Goal: Transaction & Acquisition: Purchase product/service

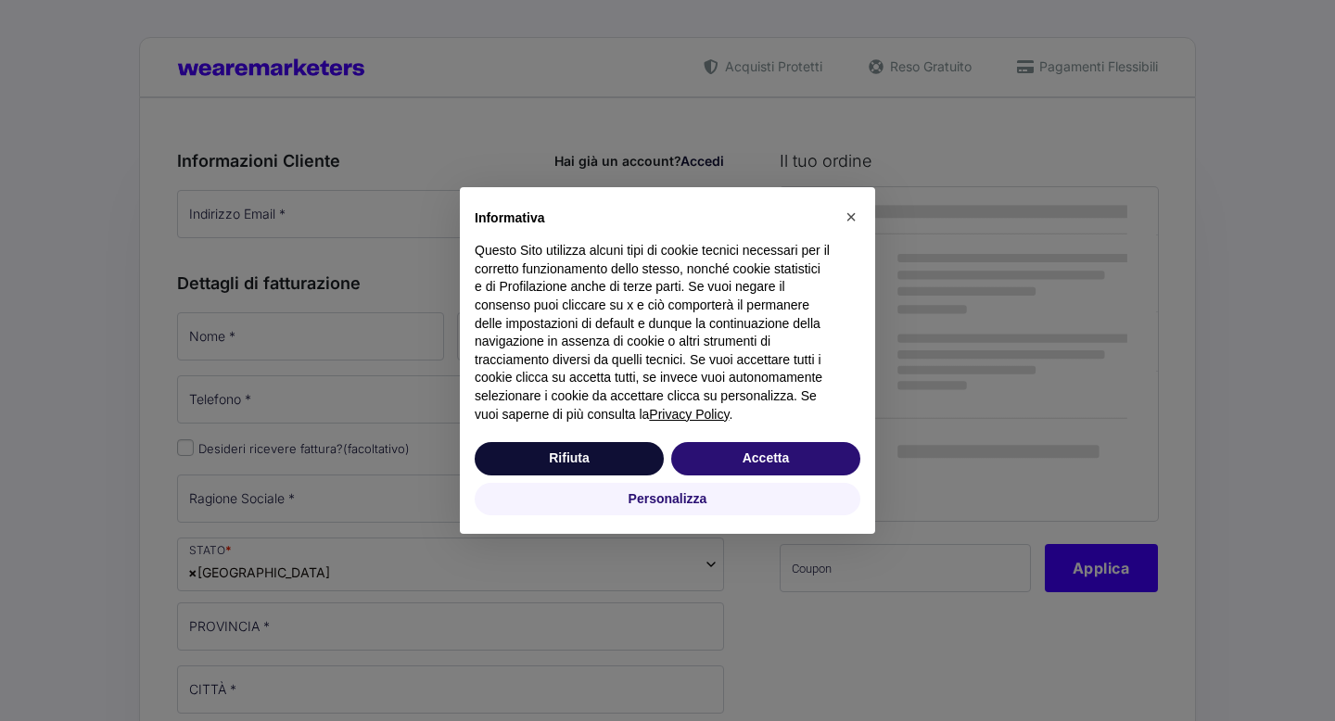
drag, startPoint x: 0, startPoint y: 0, endPoint x: 355, endPoint y: 201, distance: 408.2
click at [355, 201] on div "× Informativa Questo Sito utilizza alcuni tipi di cookie tecnici necessari per …" at bounding box center [667, 360] width 1335 height 721
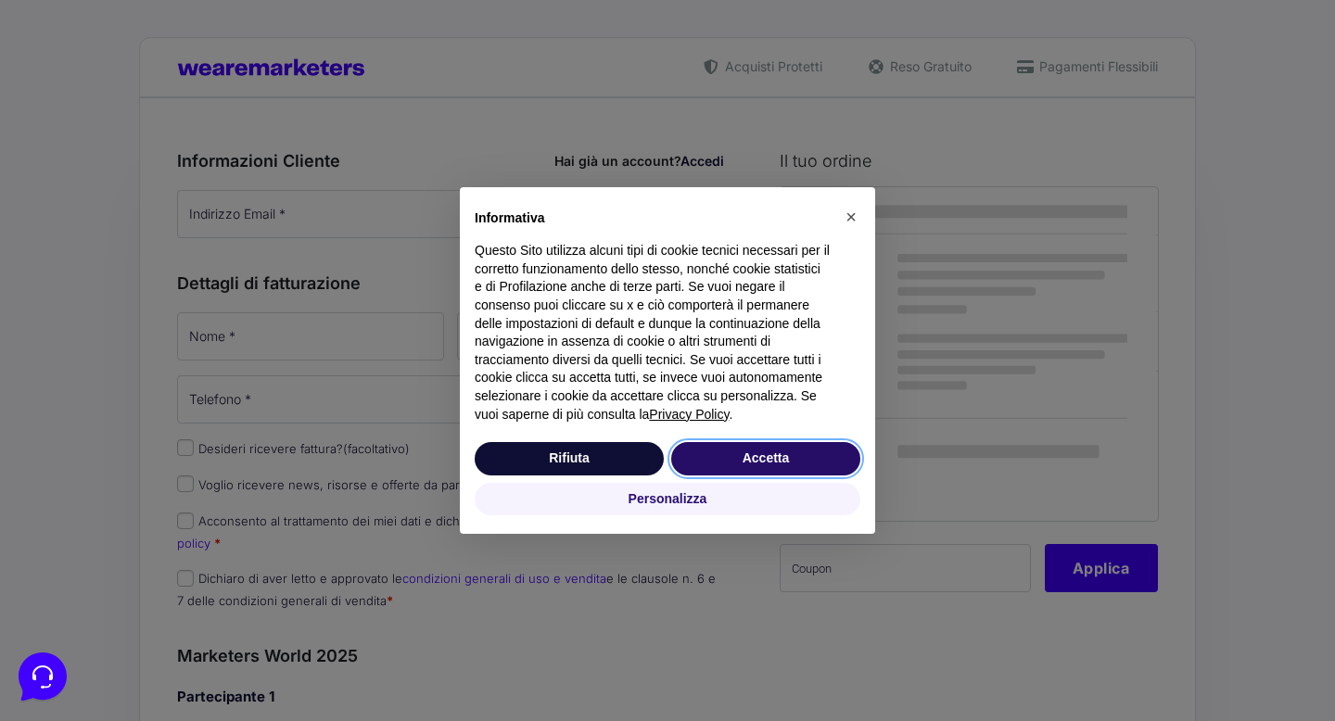
click at [723, 458] on button "Accetta" at bounding box center [765, 458] width 189 height 33
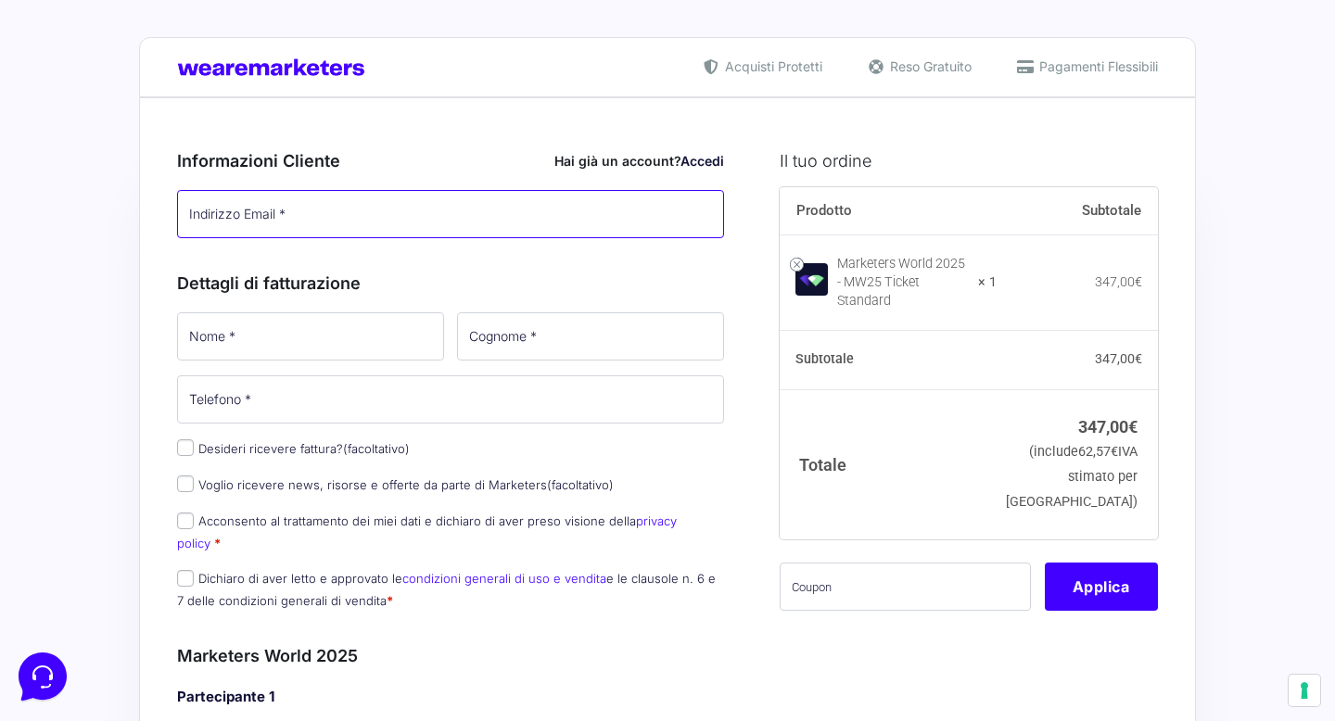
click at [312, 209] on input "Indirizzo Email *" at bounding box center [450, 214] width 547 height 48
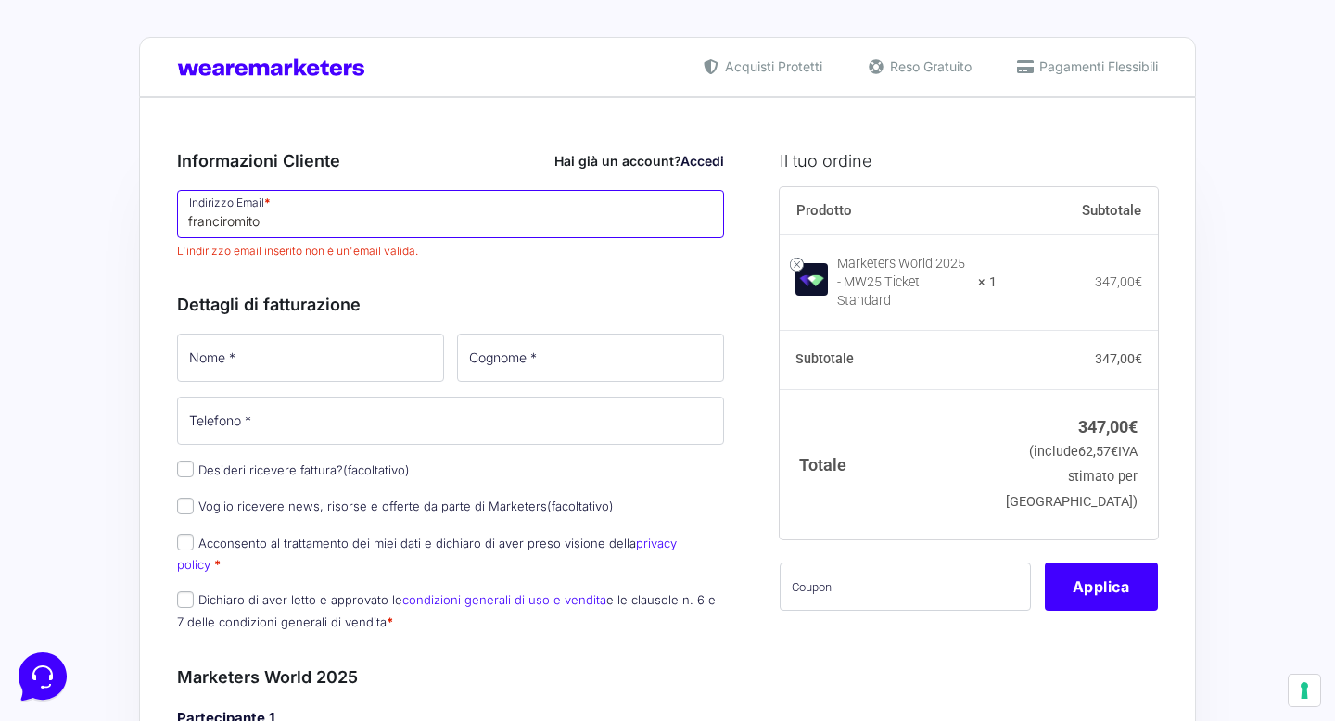
type input "franciromito3"
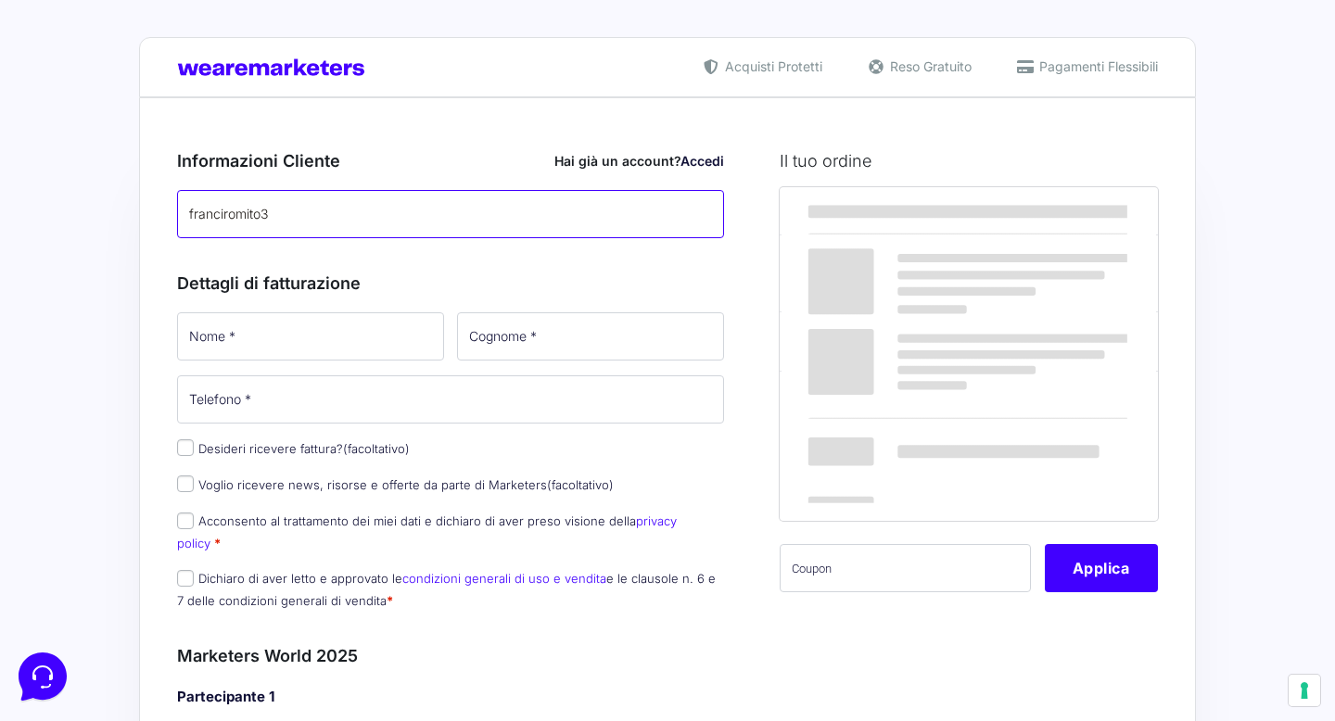
click at [316, 220] on input "franciromito3" at bounding box center [450, 214] width 547 height 48
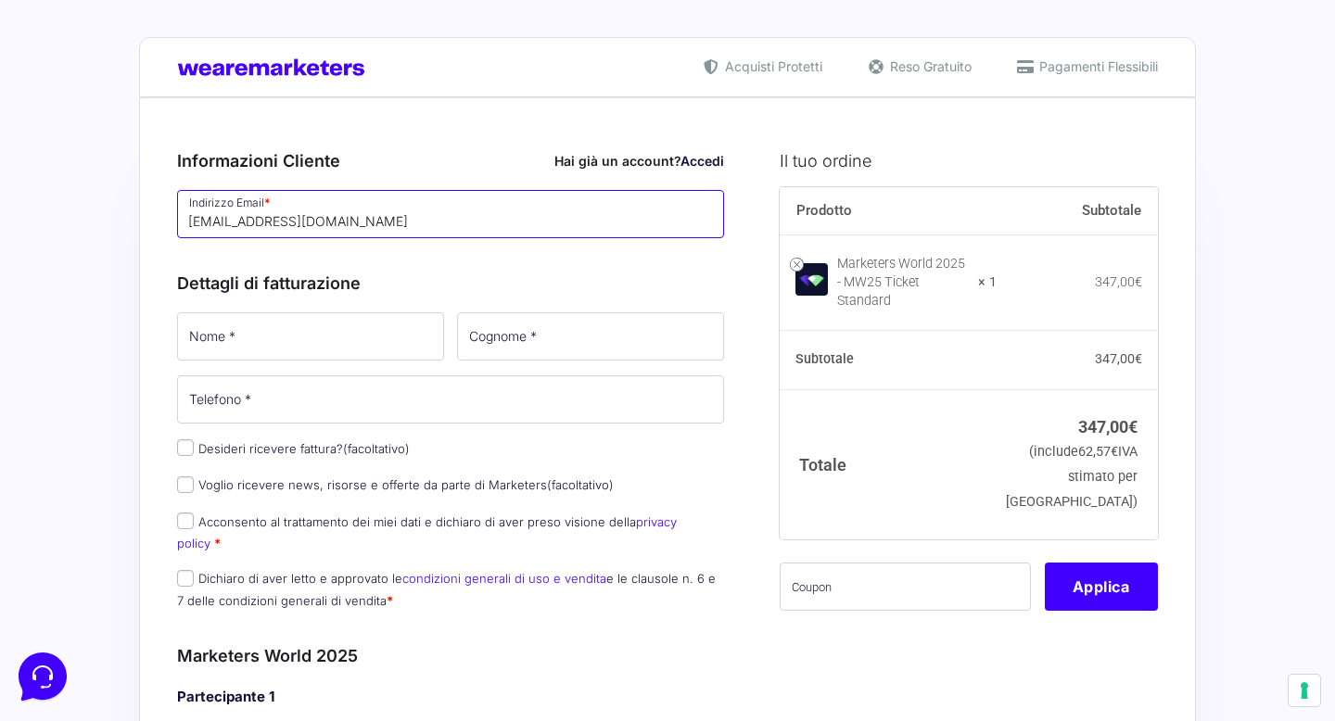
type input "[EMAIL_ADDRESS][DOMAIN_NAME]"
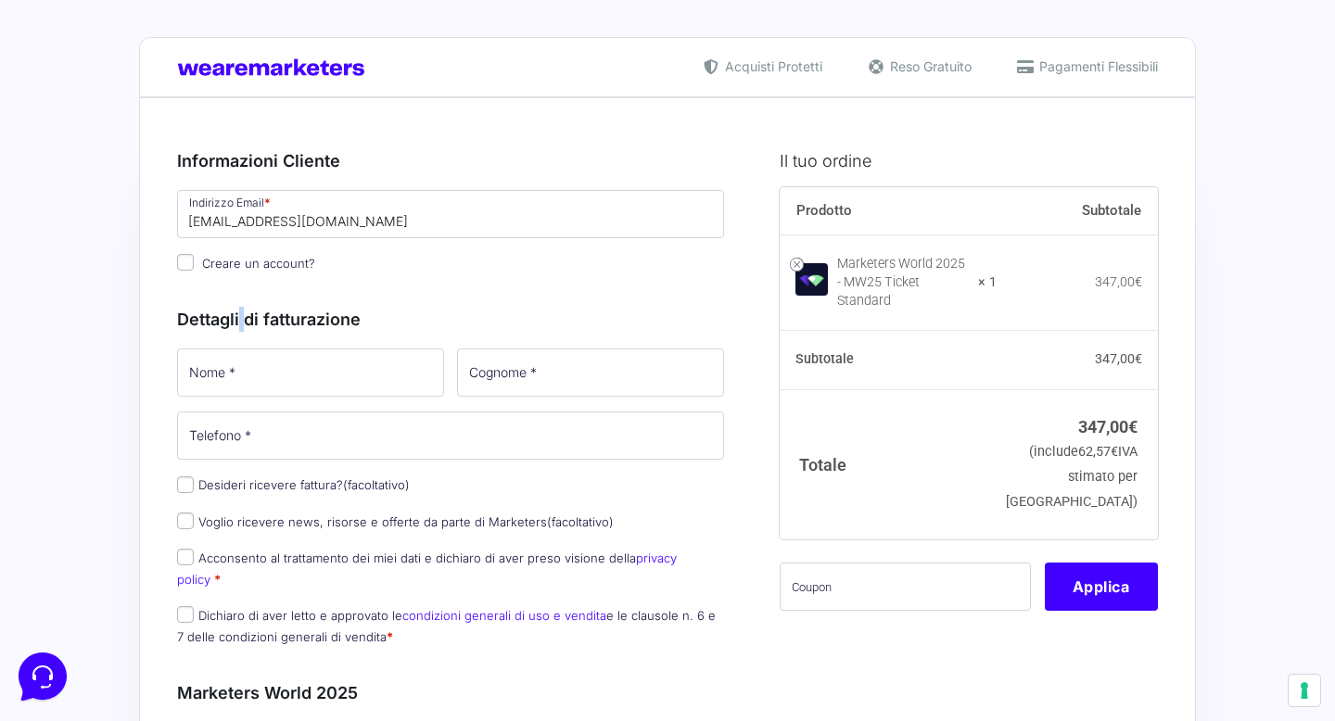
click at [242, 325] on h3 "Dettagli di fatturazione" at bounding box center [450, 319] width 547 height 25
click at [253, 393] on input "Nome *" at bounding box center [310, 373] width 267 height 48
type input "[PERSON_NAME]"
type input "[PHONE_NUMBER]"
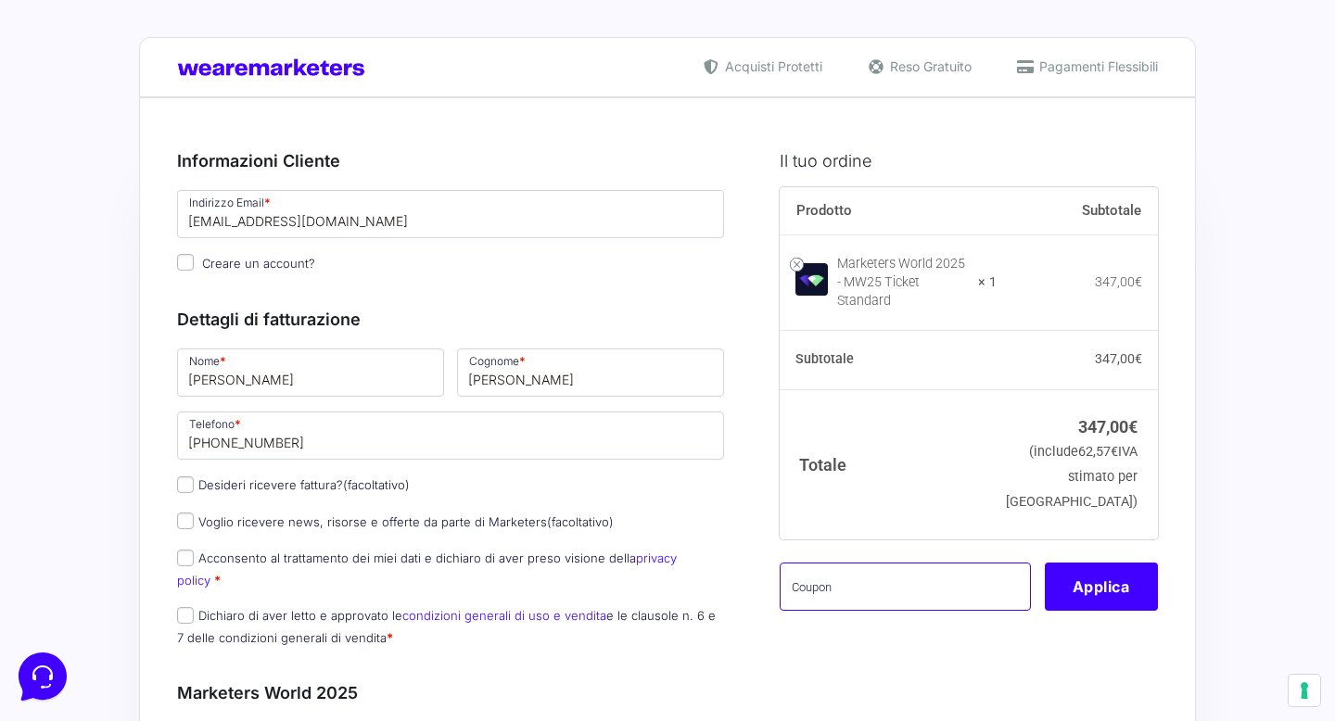
click at [849, 572] on input "text" at bounding box center [905, 587] width 251 height 48
paste input "MW25family"
type input "MW25family"
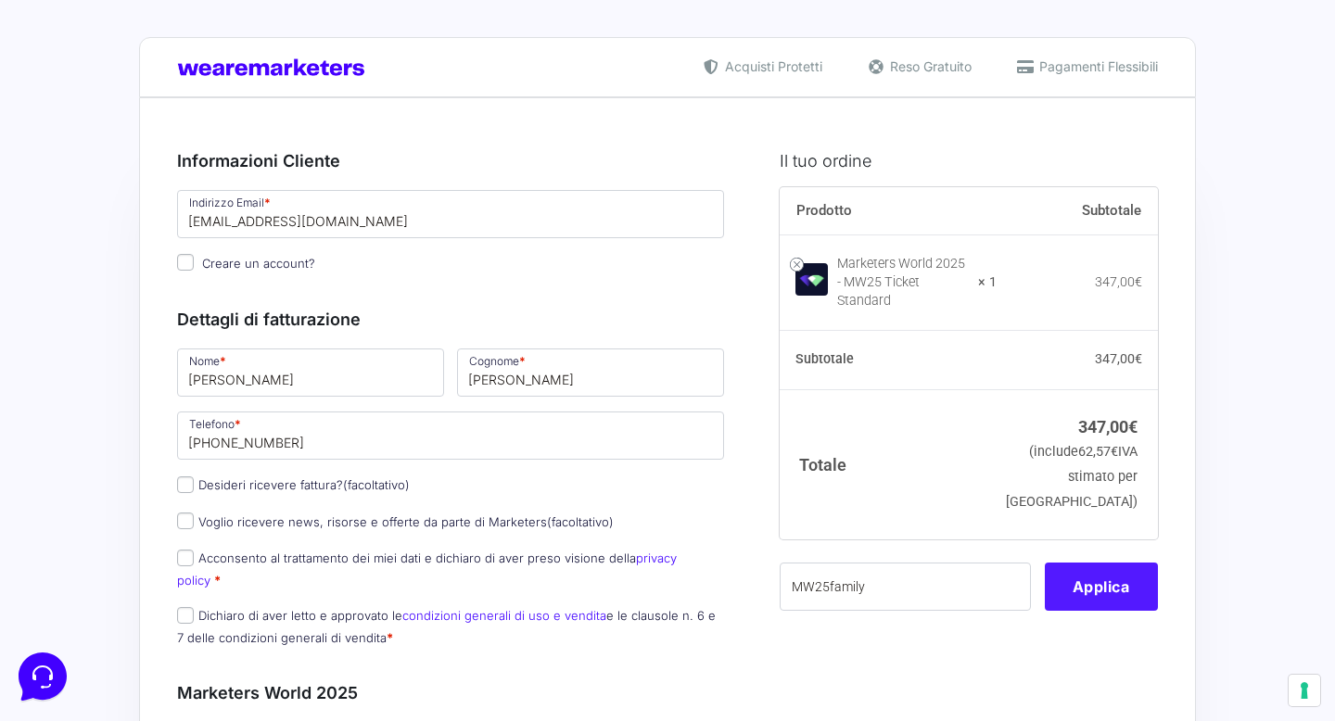
click at [1076, 573] on button "Applica" at bounding box center [1101, 587] width 113 height 48
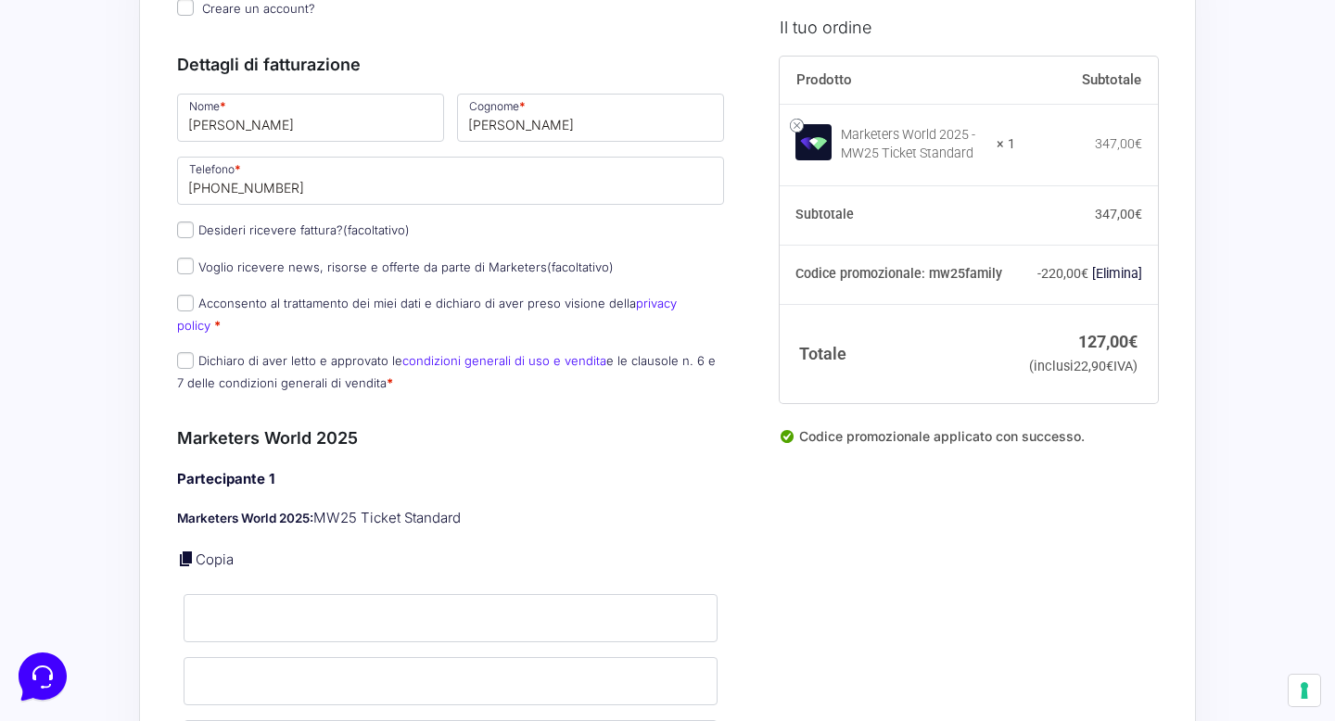
scroll to position [256, 0]
click at [195, 228] on label "Desideri ricevere fattura? (facoltativo)" at bounding box center [293, 229] width 233 height 15
click at [194, 228] on input "Desideri ricevere fattura? (facoltativo)" at bounding box center [185, 229] width 17 height 17
checkbox input "true"
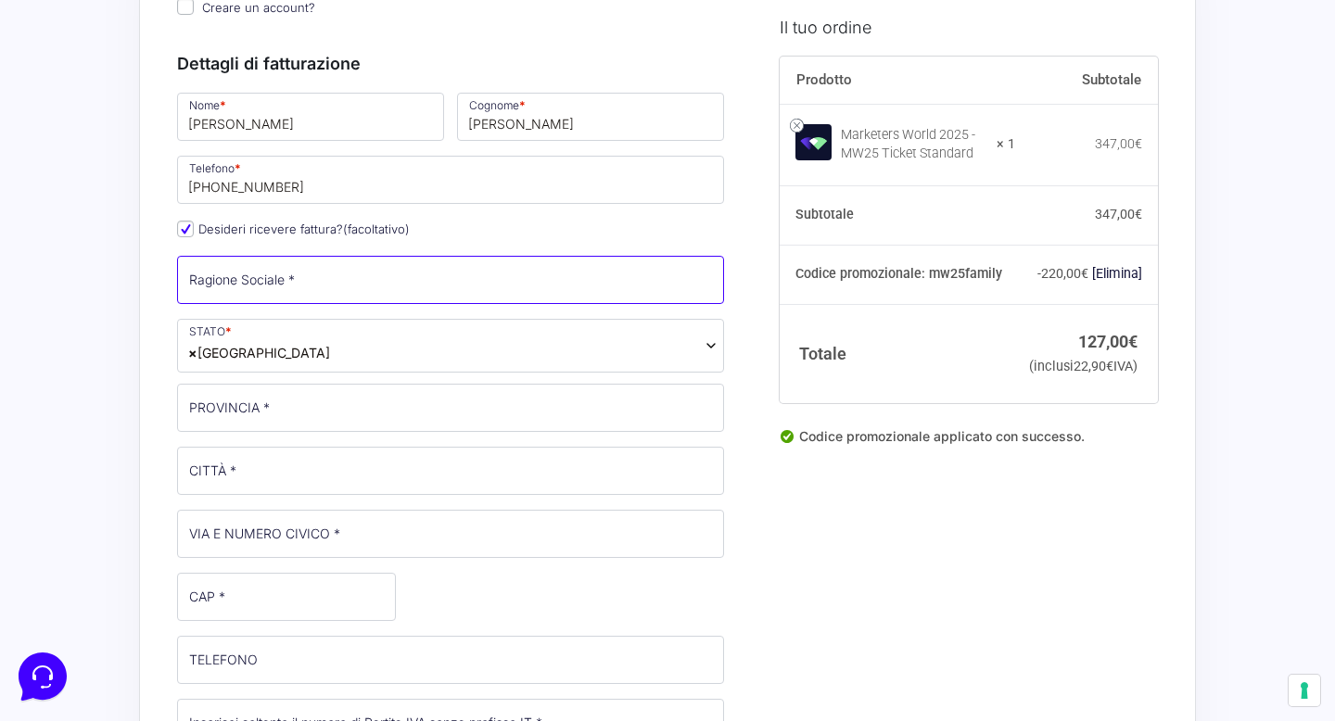
click at [244, 283] on input "Ragione Sociale *" at bounding box center [450, 280] width 547 height 48
type input "APOLLO"
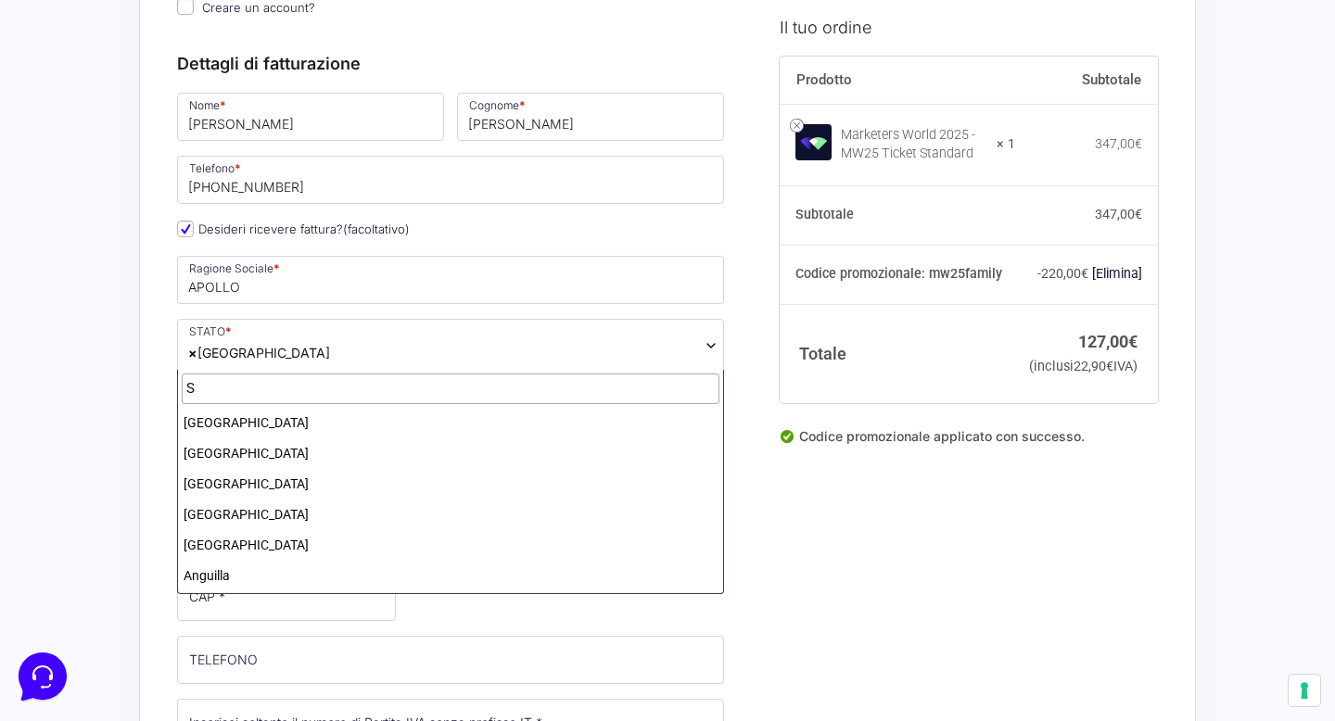
scroll to position [0, 0]
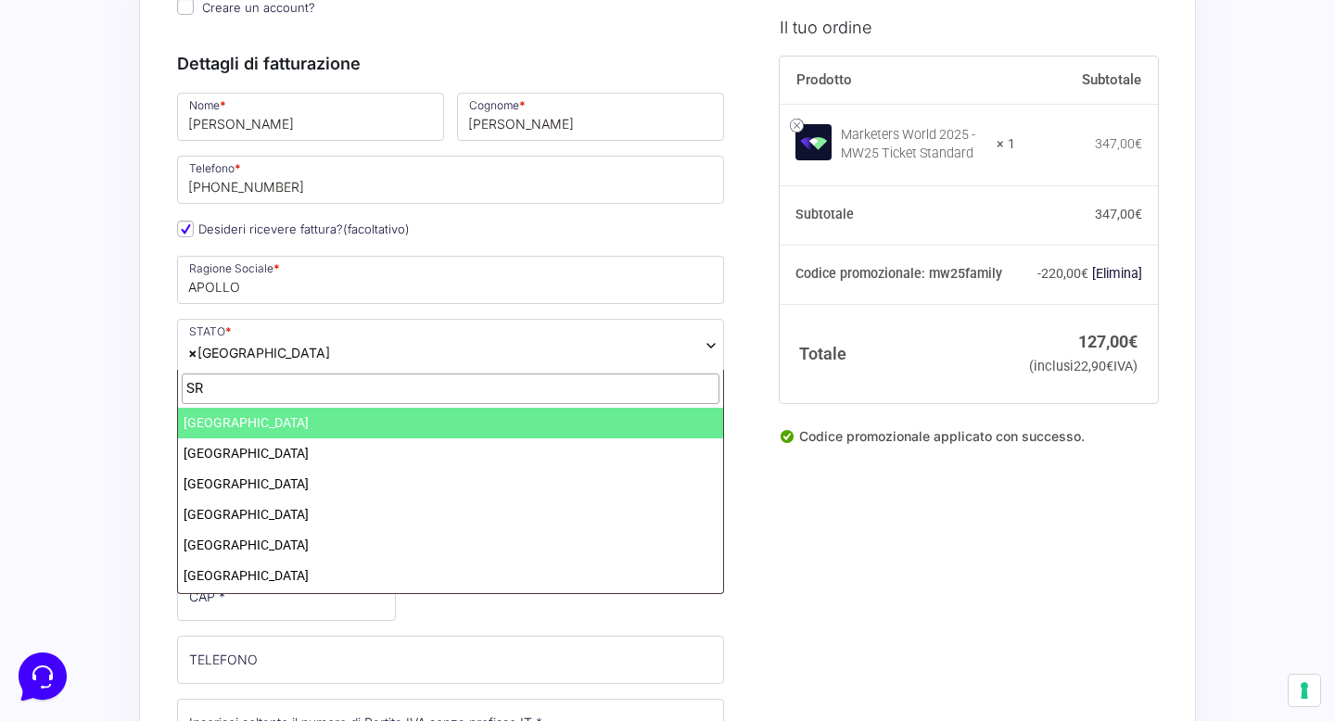
type input "SRL"
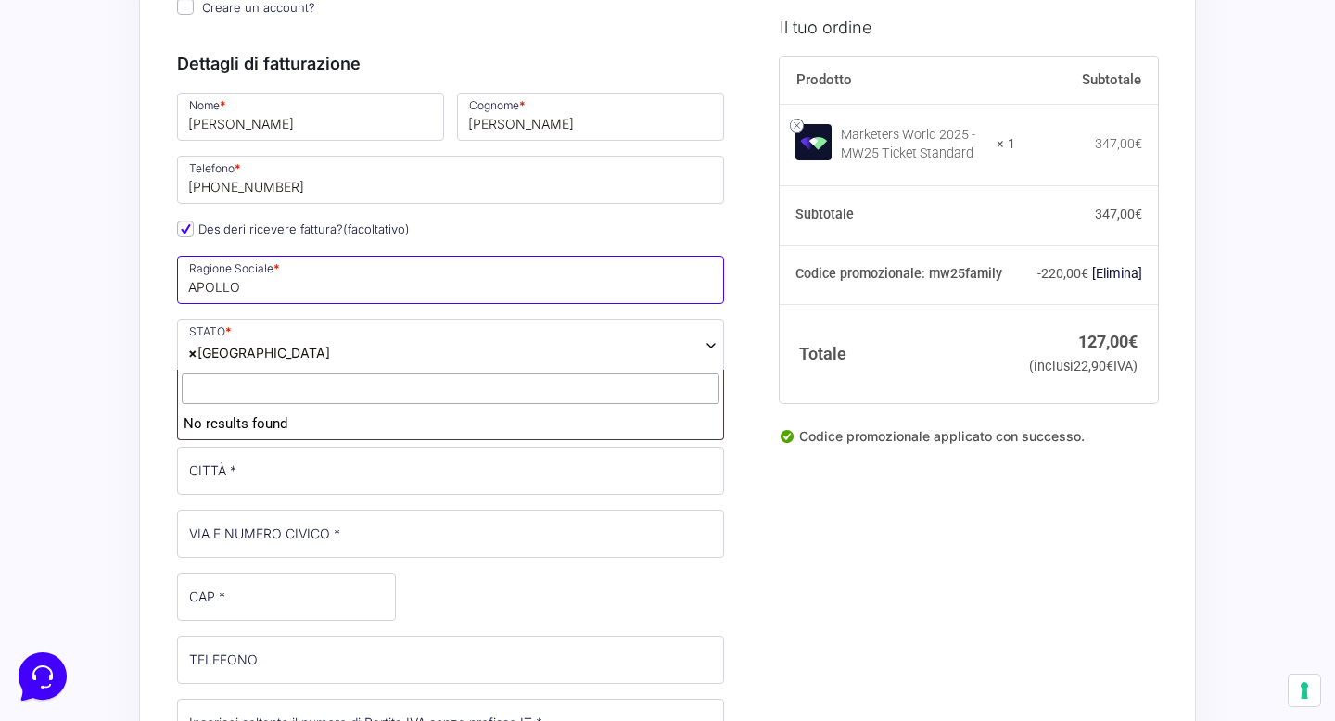
click at [243, 281] on input "APOLLO" at bounding box center [450, 280] width 547 height 48
type input "APOLLO SRL"
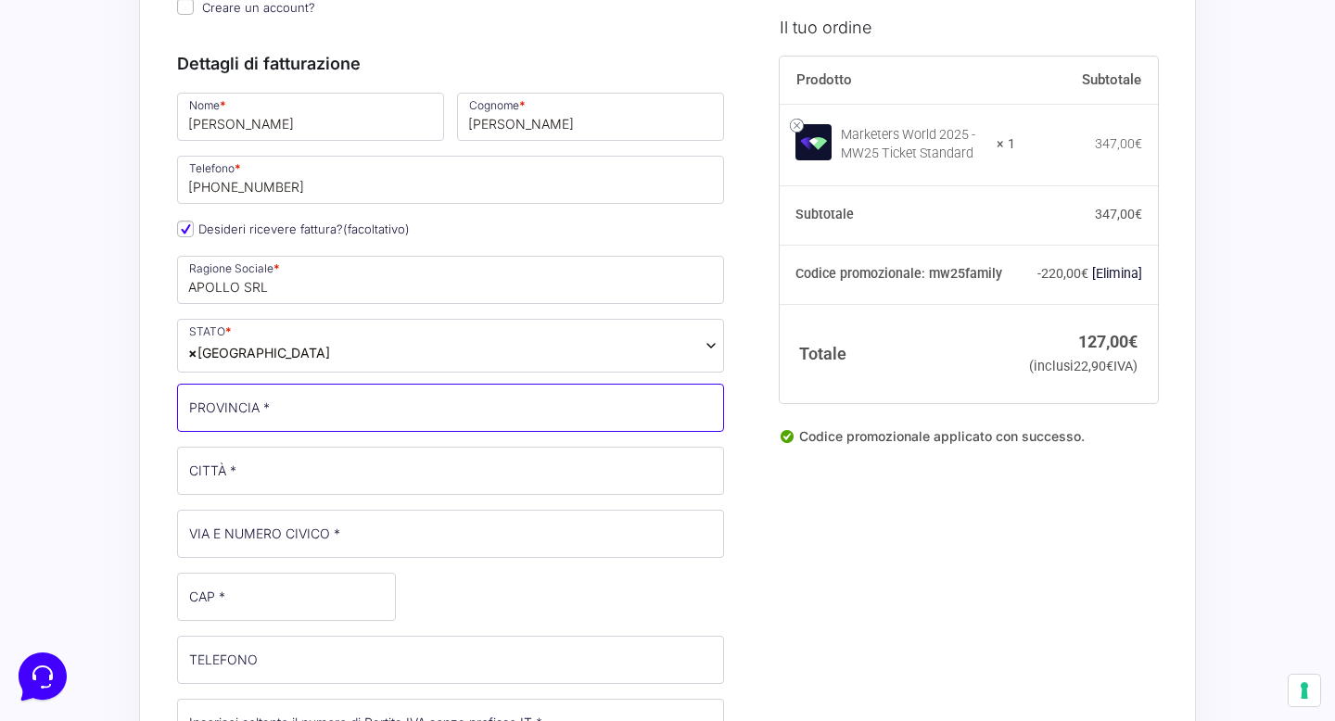
click at [233, 406] on input "PROVINCIA *" at bounding box center [450, 408] width 547 height 48
type input "[GEOGRAPHIC_DATA]"
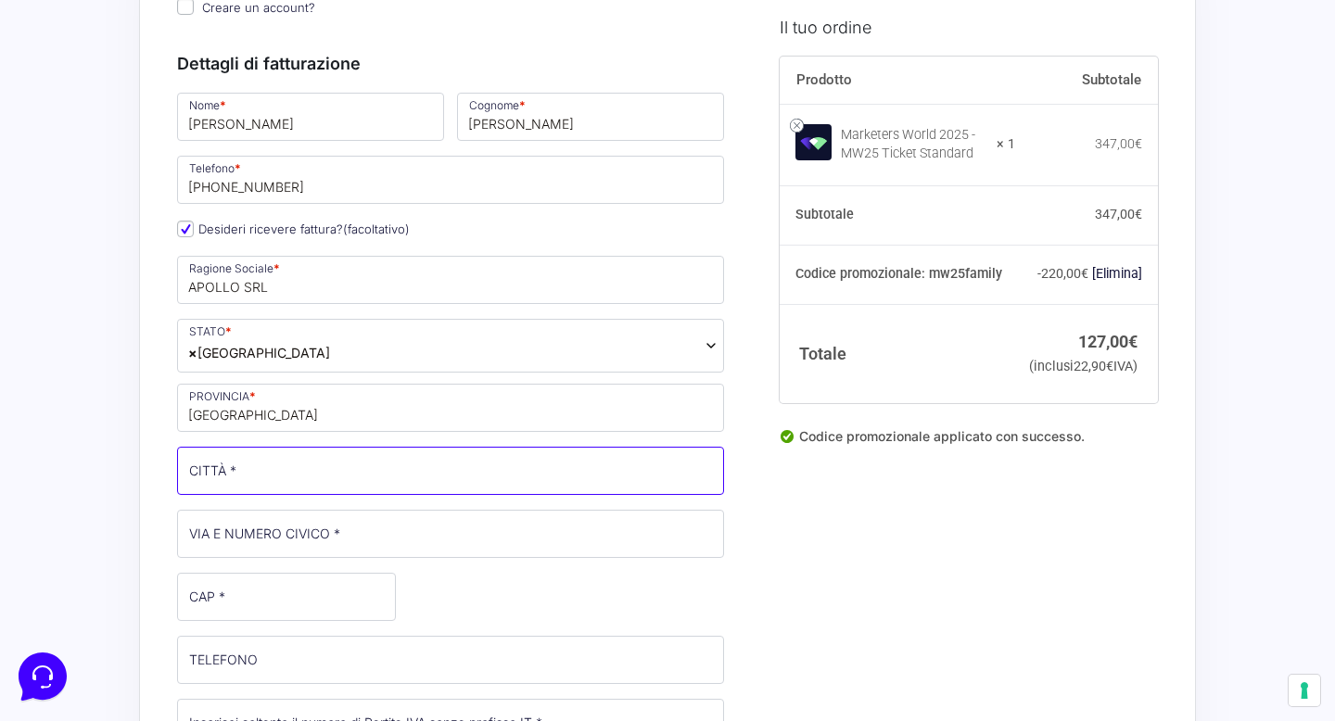
click at [228, 472] on input "CITTÀ *" at bounding box center [450, 471] width 547 height 48
type input "[GEOGRAPHIC_DATA]"
click at [224, 516] on input "VIA E NUMERO CIVICO *" at bounding box center [450, 534] width 547 height 48
type input "VIA DEI MUTILATI 3/D"
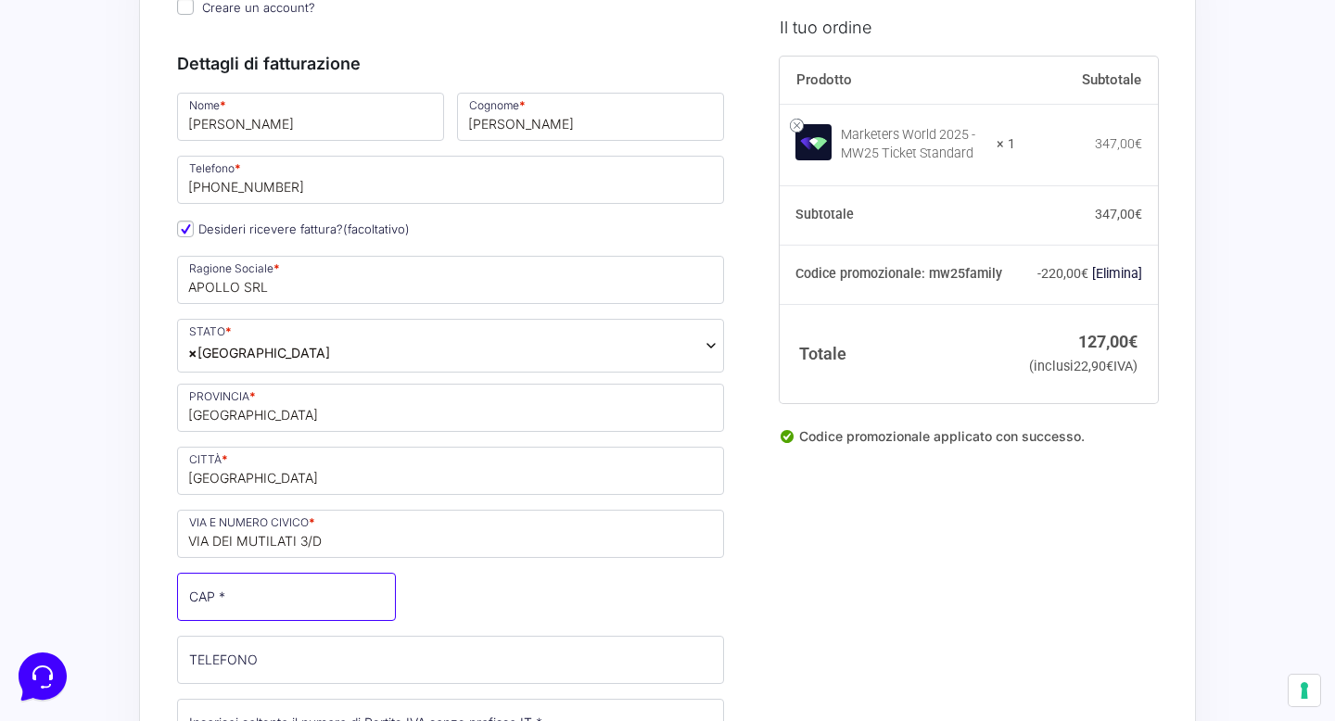
type input "37122"
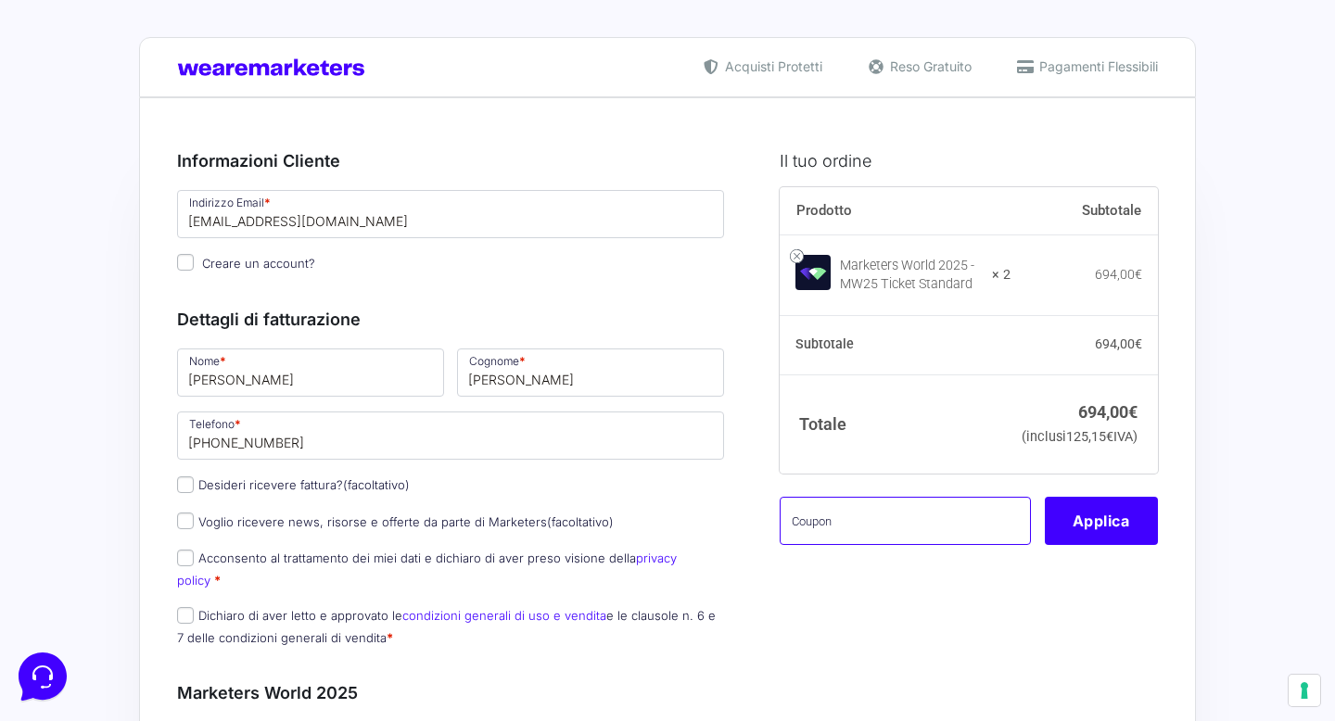
click at [861, 542] on input "text" at bounding box center [905, 521] width 251 height 48
paste input "MW25family"
type input "MW25family"
click at [1098, 545] on button "Applica" at bounding box center [1101, 521] width 113 height 48
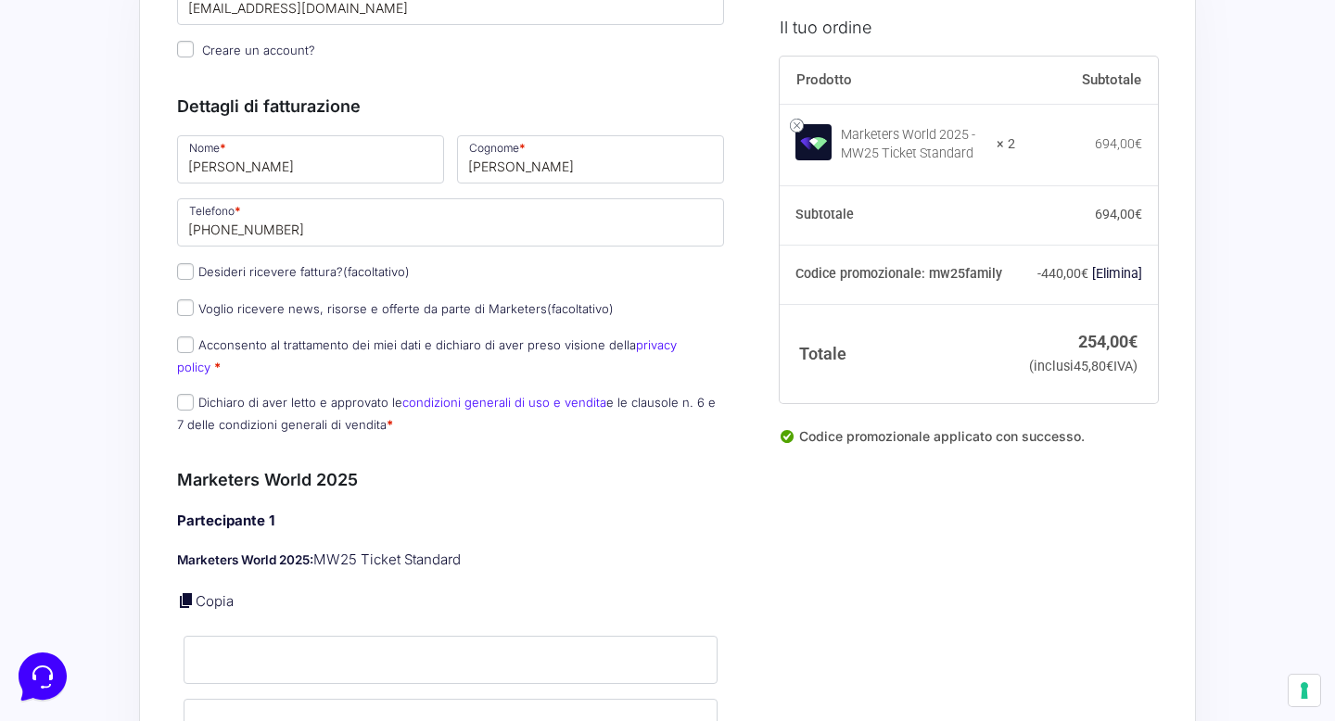
scroll to position [203, 0]
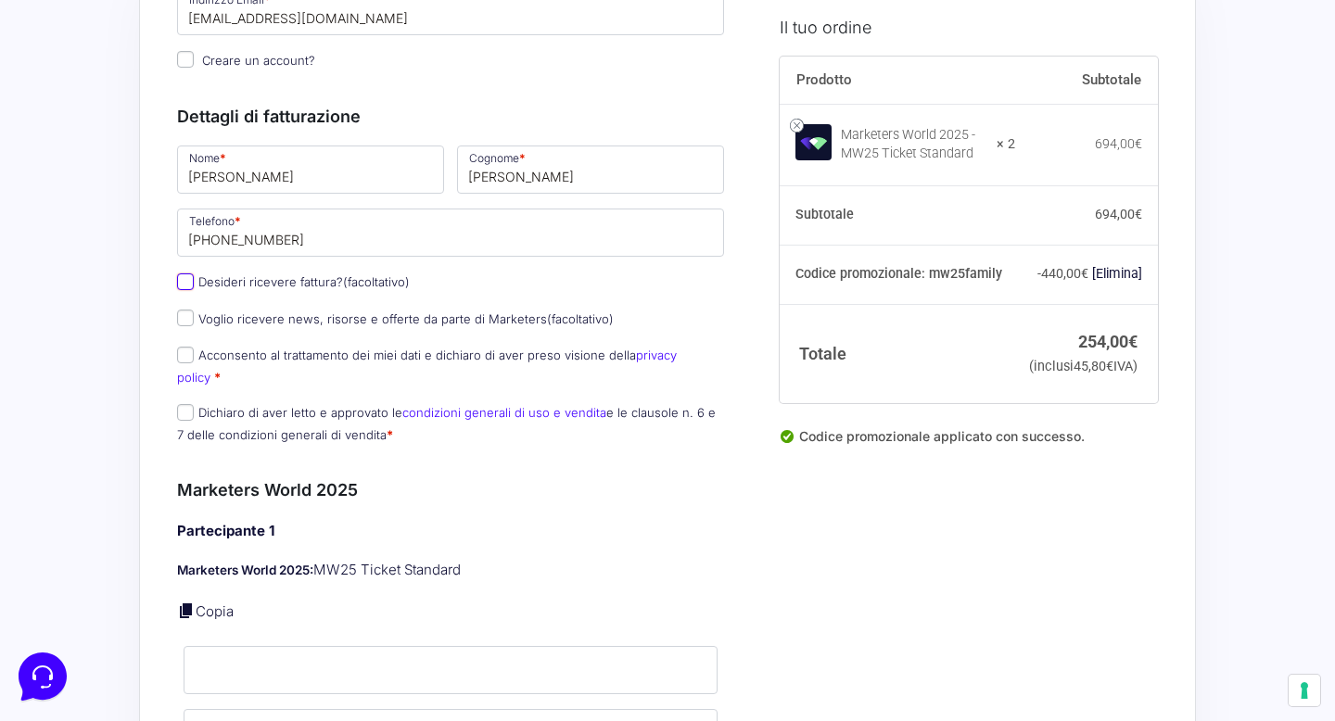
click at [192, 284] on input "Desideri ricevere fattura? (facoltativo)" at bounding box center [185, 282] width 17 height 17
checkbox input "true"
type input "APOLLO SRL"
select select "IT"
type input "[GEOGRAPHIC_DATA]"
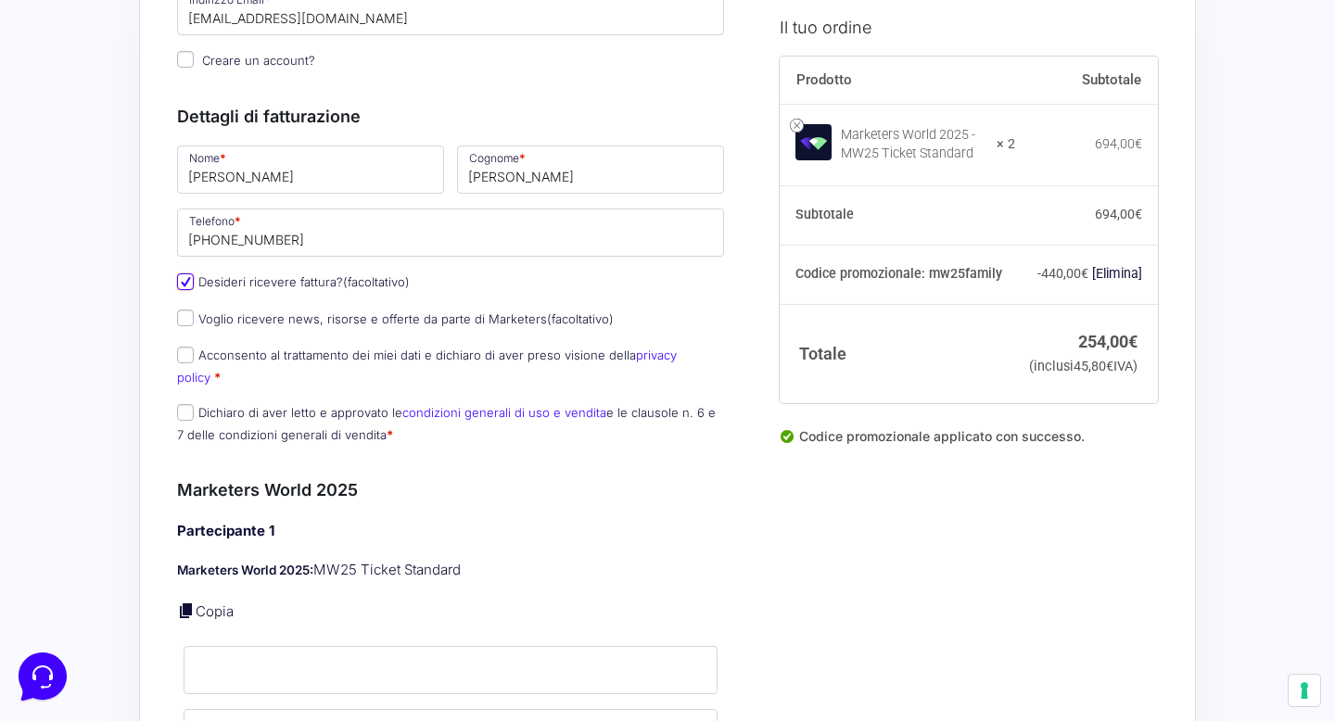
type input "[GEOGRAPHIC_DATA]"
type input "VIA DEI MUTILATI 3/D"
type input "37122"
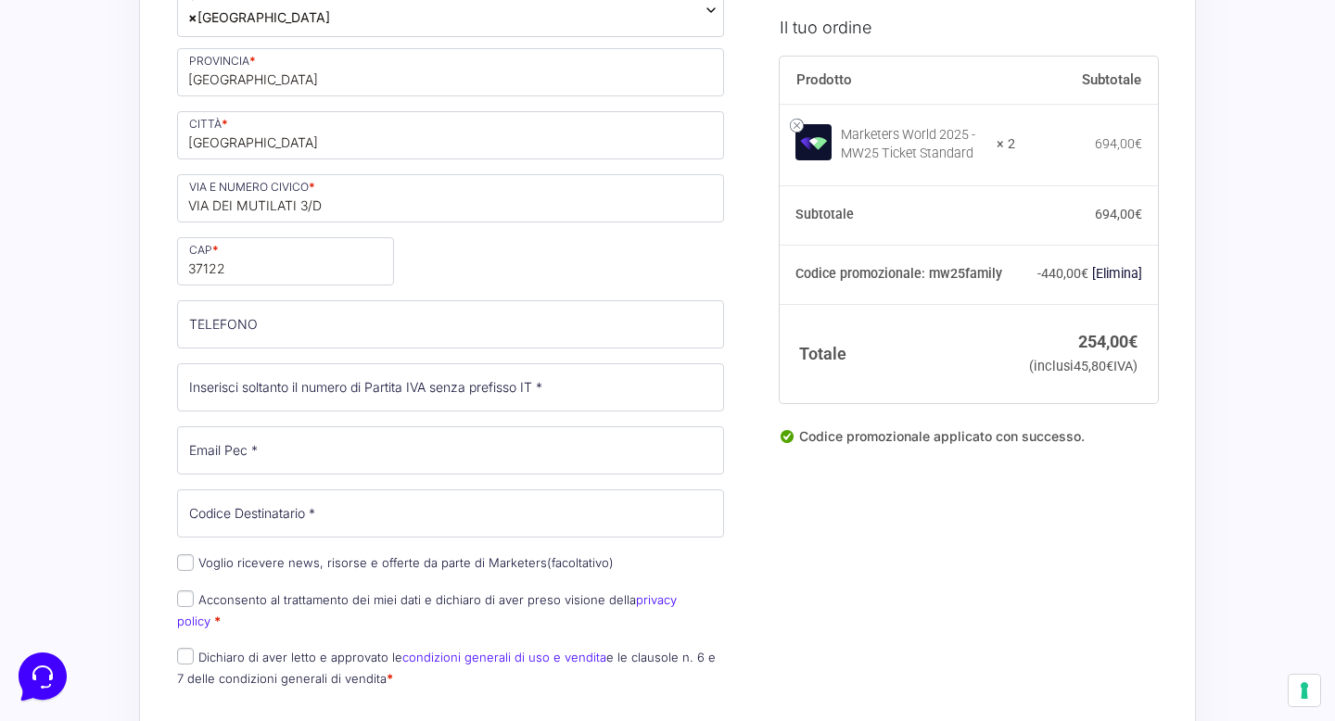
scroll to position [657, 0]
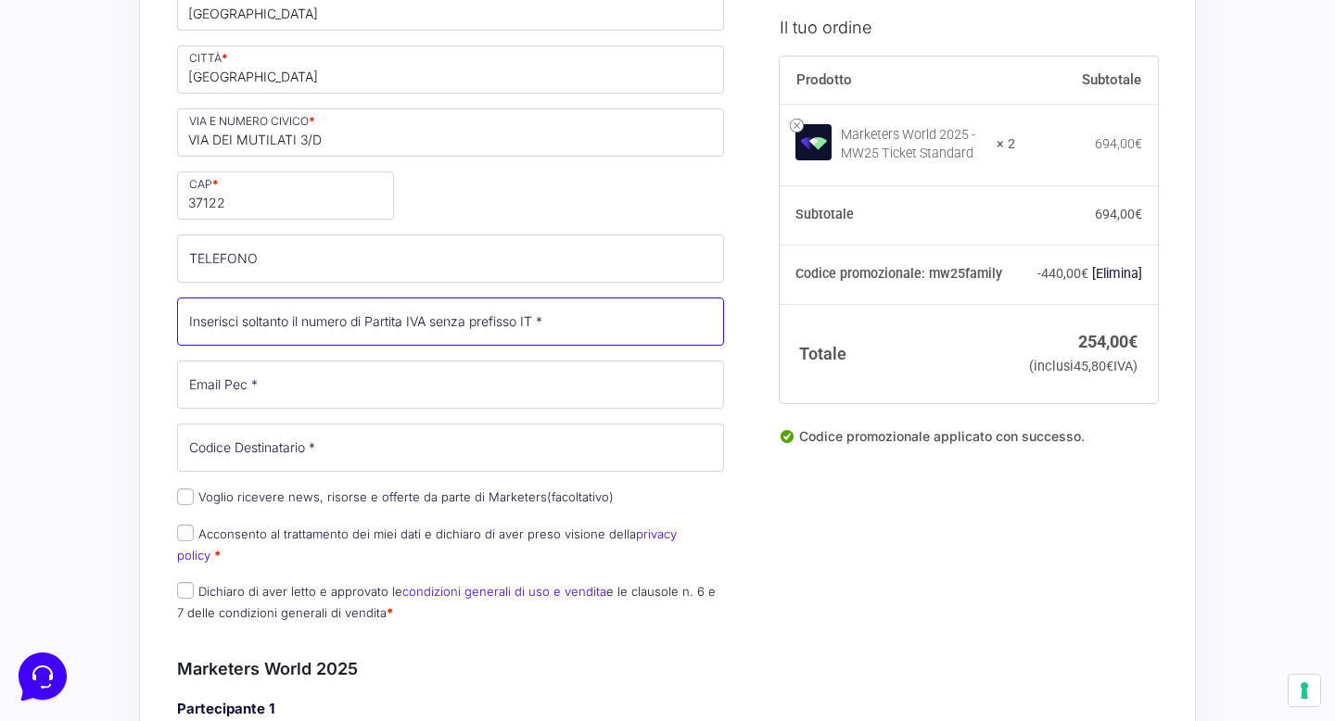
click at [274, 328] on input "Partita Iva *" at bounding box center [450, 322] width 547 height 48
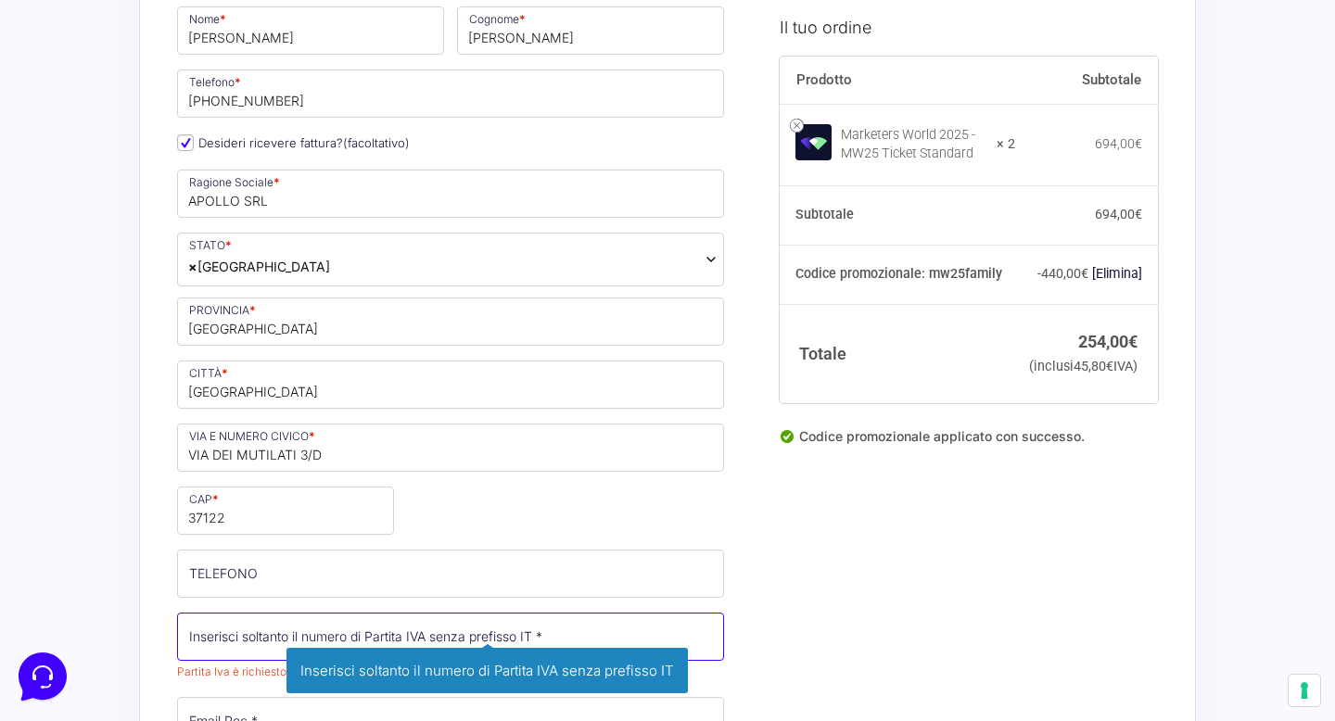
scroll to position [343, 0]
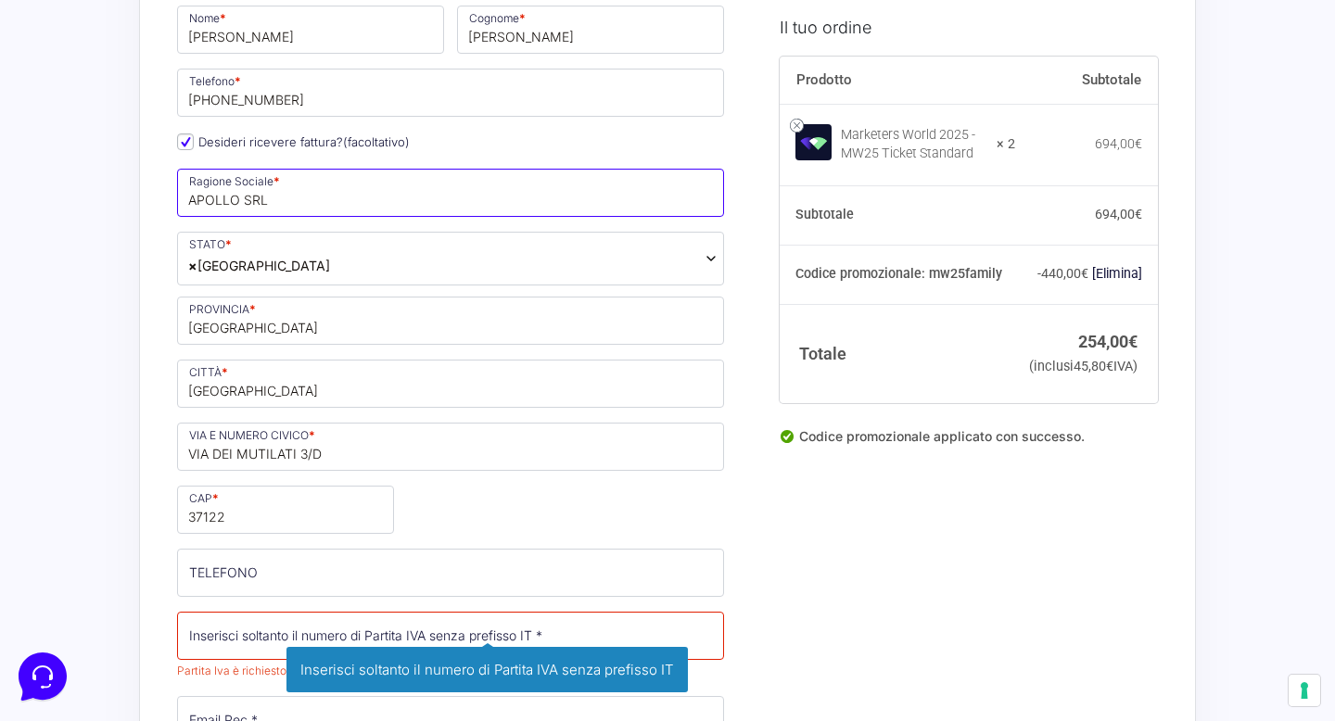
click at [306, 190] on input "APOLLO SRL" at bounding box center [450, 193] width 547 height 48
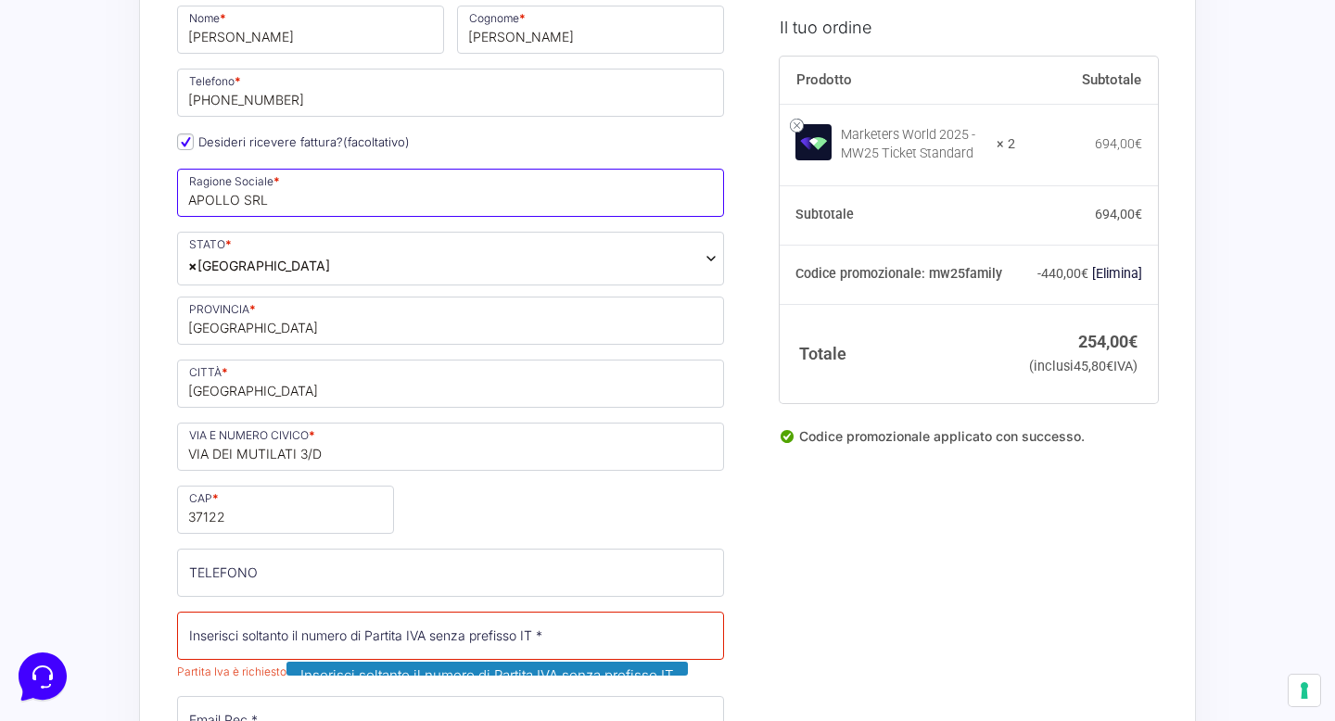
click at [306, 190] on input "APOLLO SRL" at bounding box center [450, 193] width 547 height 48
type input "n"
type input "NOVA COMMERCE SRL"
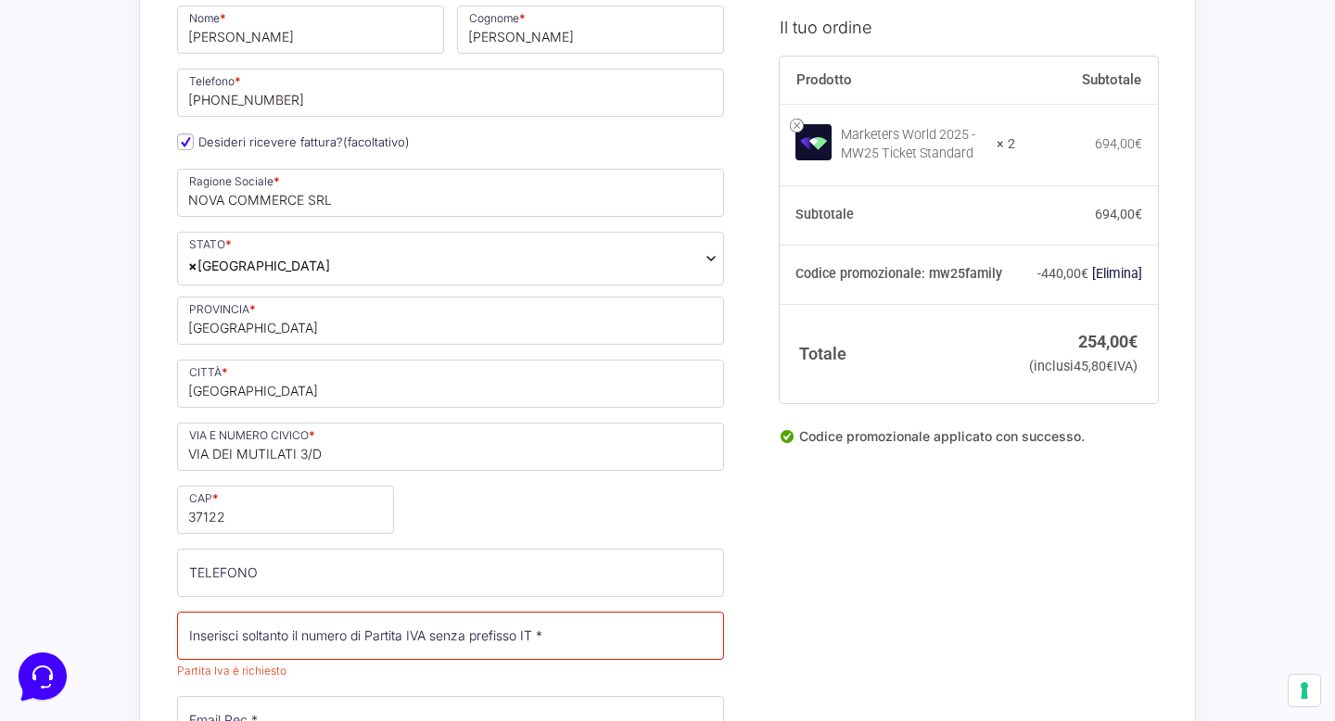
click at [324, 454] on input "VIA DEI MUTILATI 3/D" at bounding box center [450, 447] width 547 height 48
type input "VIA DEI MUTILATI 3"
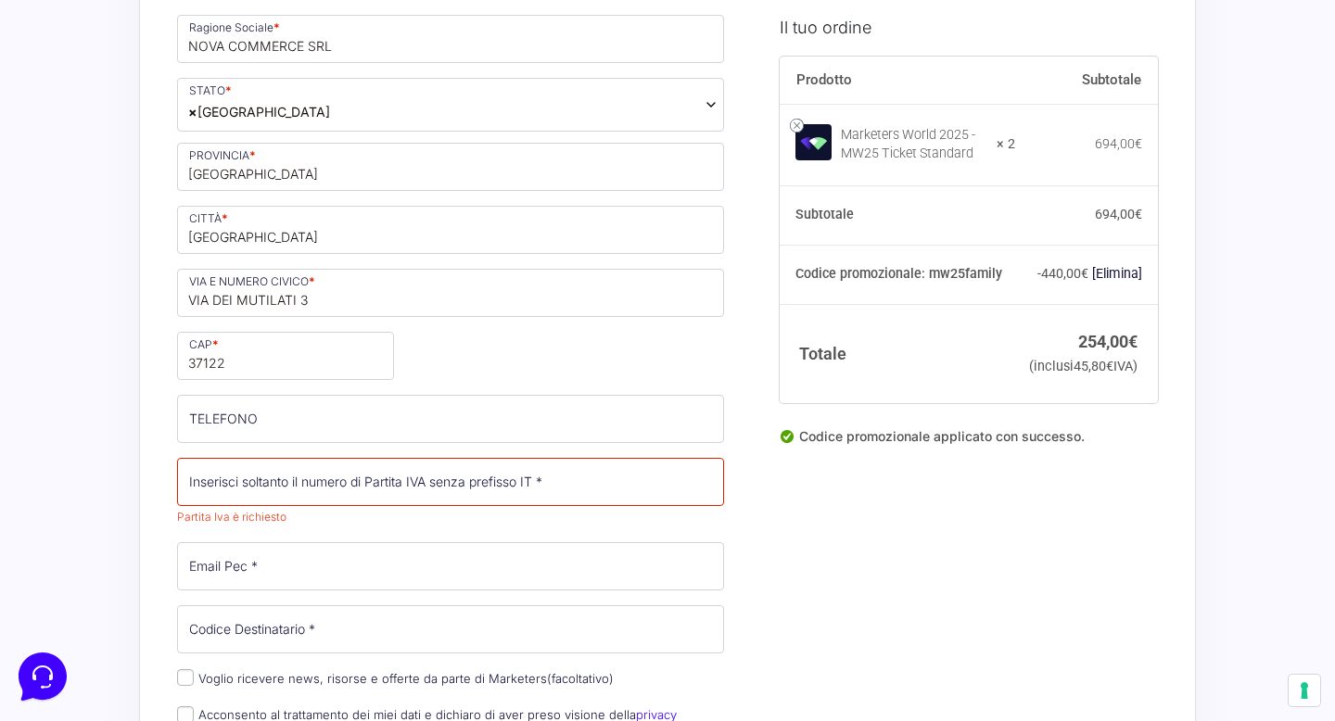
scroll to position [0, 0]
